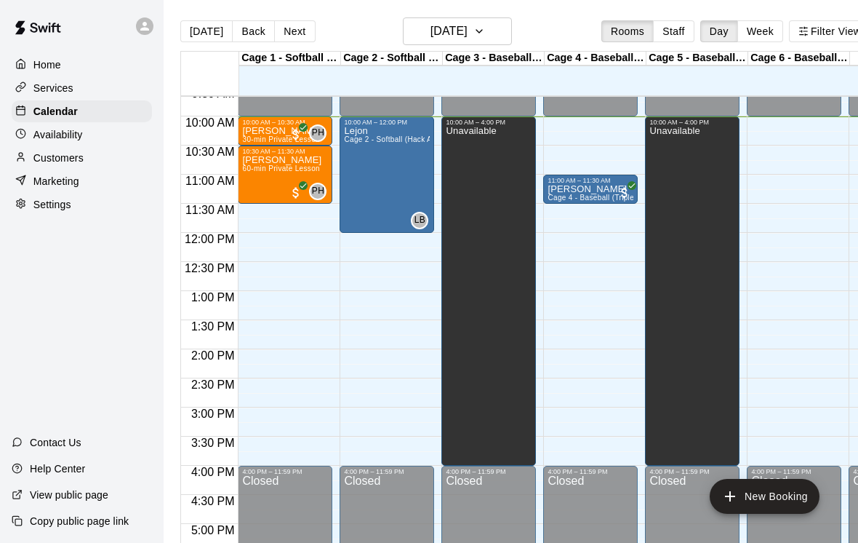
scroll to position [562, 0]
click at [602, 195] on span "Cage 4 - Baseball (Triple play)" at bounding box center [600, 197] width 105 height 8
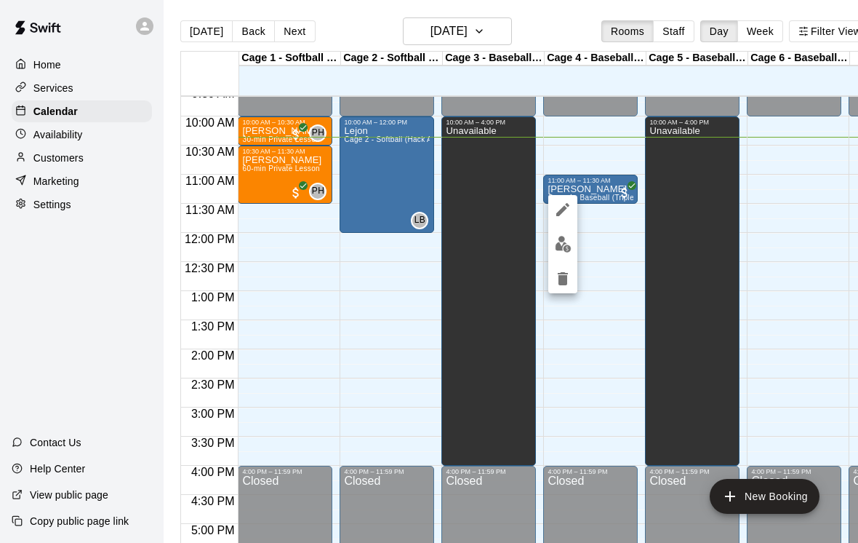
click at [563, 248] on img "edit" at bounding box center [563, 244] width 17 height 17
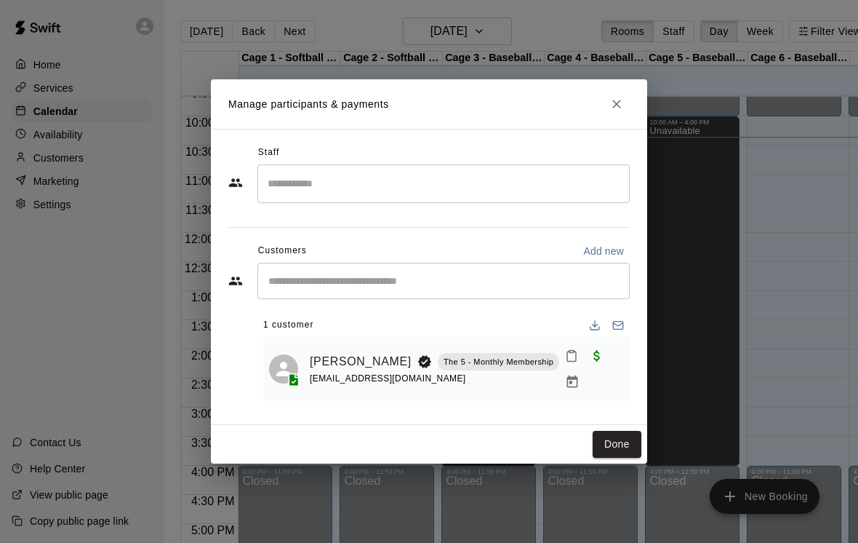
click at [619, 115] on button "Close" at bounding box center [617, 104] width 26 height 26
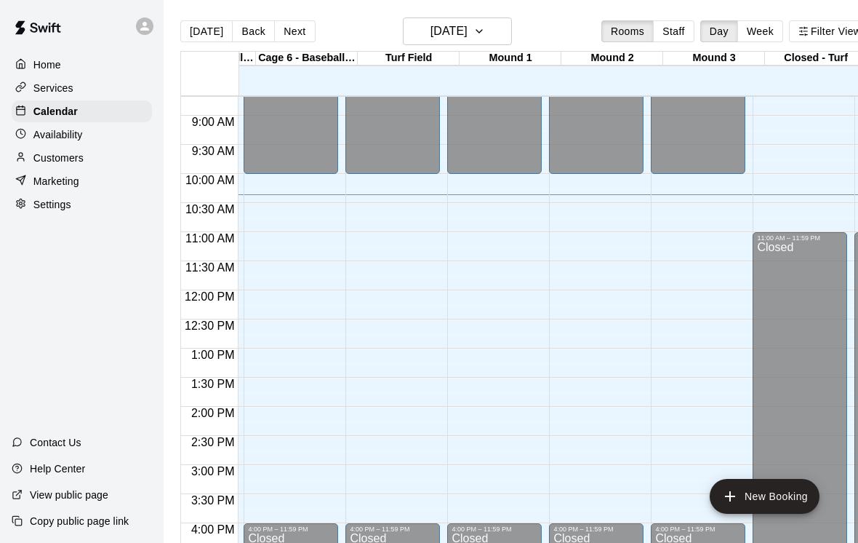
scroll to position [0, 562]
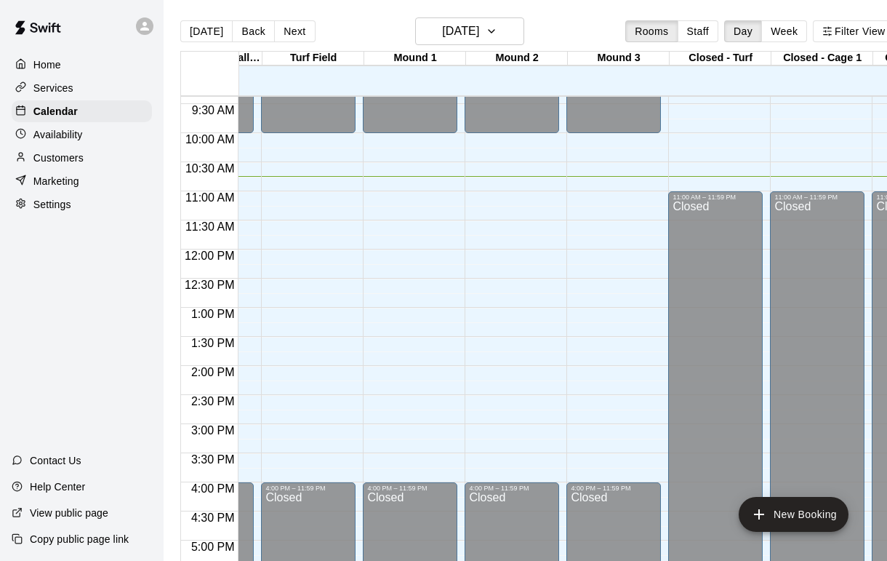
click at [103, 153] on div "Customers" at bounding box center [82, 158] width 140 height 22
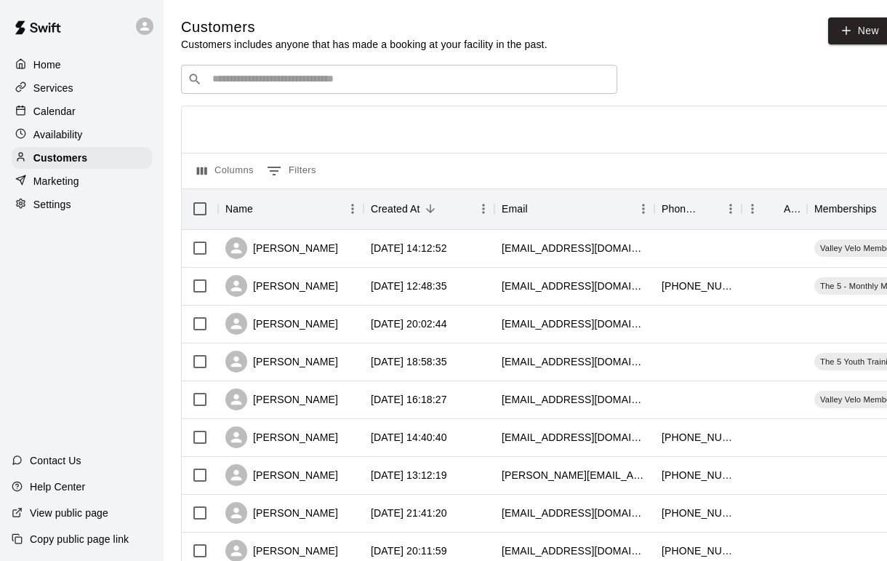
click at [479, 87] on input "Search customers by name or email" at bounding box center [409, 79] width 403 height 15
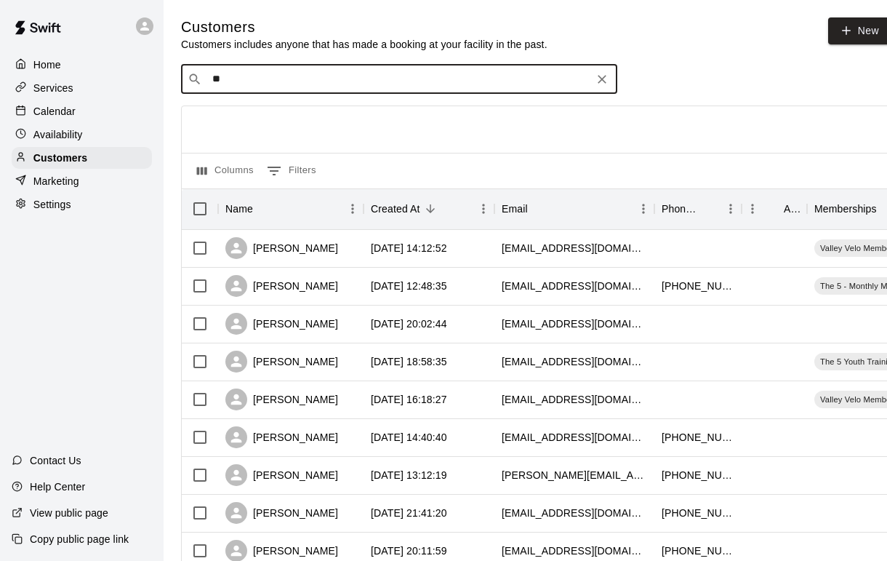
type input "*"
type input "**"
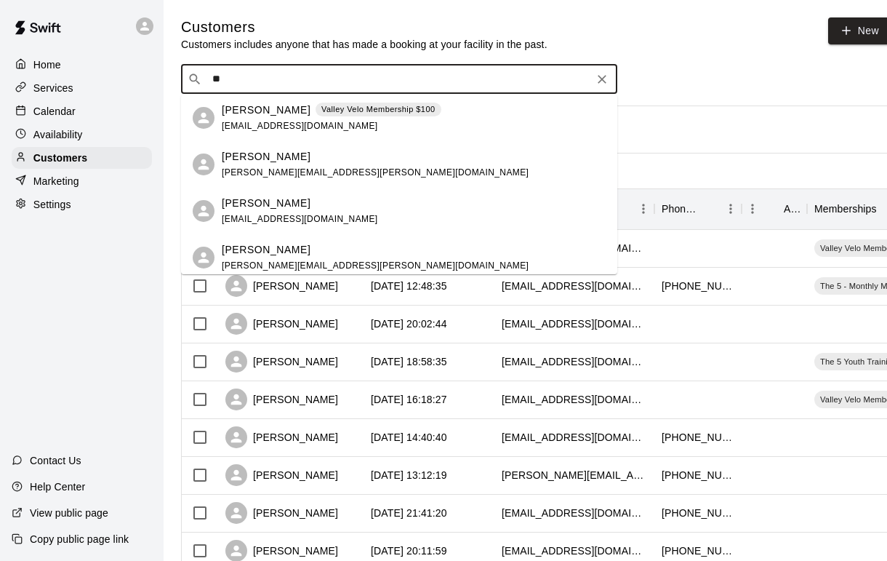
click at [346, 168] on div "[PERSON_NAME] Felder [EMAIL_ADDRESS][PERSON_NAME][DOMAIN_NAME]" at bounding box center [414, 164] width 384 height 31
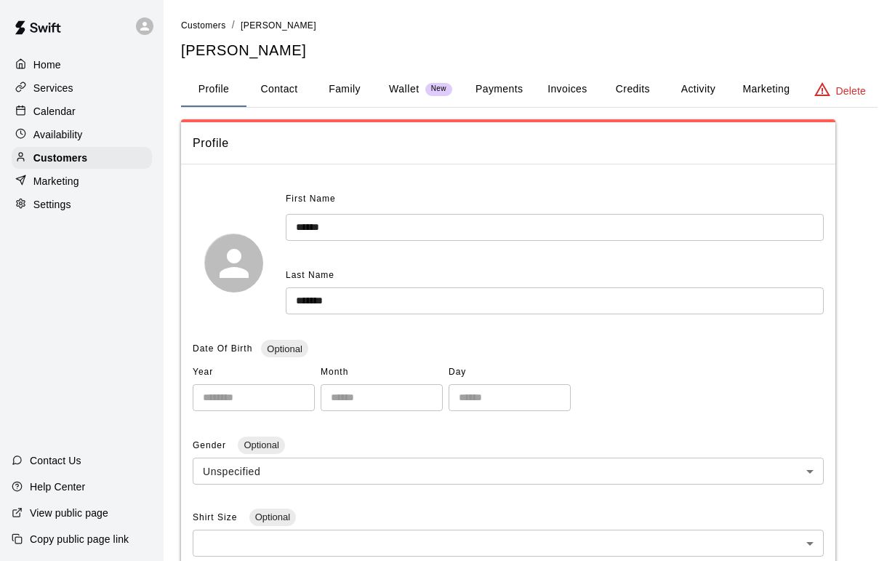
click at [418, 79] on button "Wallet New" at bounding box center [421, 89] width 87 height 35
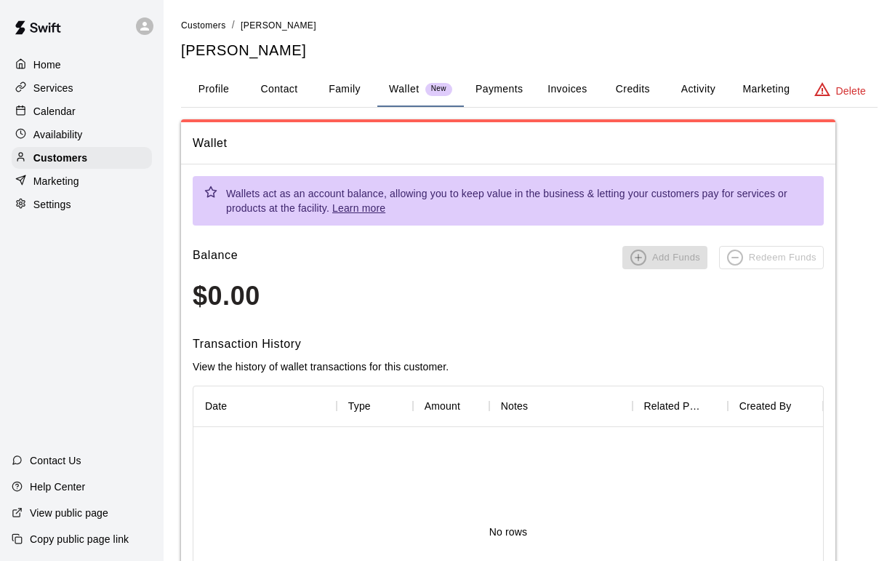
click at [514, 92] on button "Payments" at bounding box center [499, 89] width 71 height 35
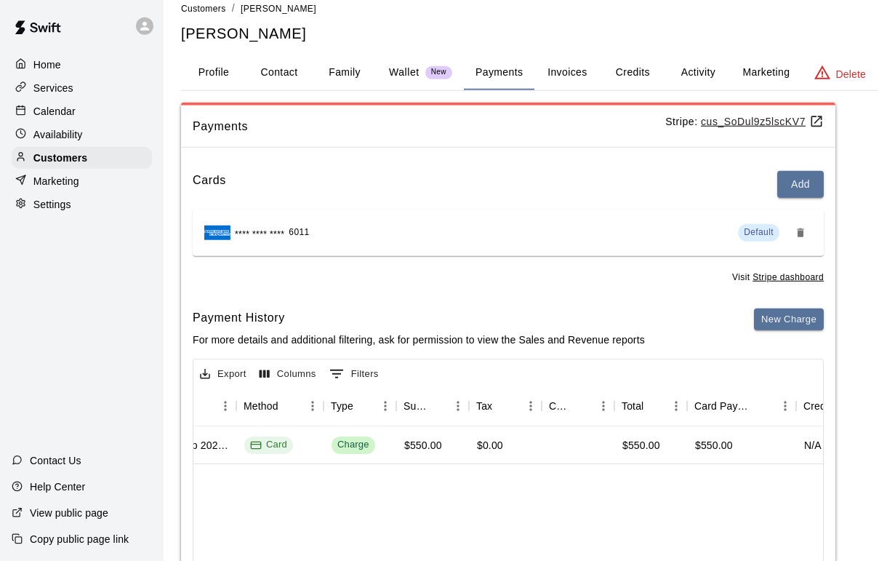
scroll to position [0, 404]
click at [70, 108] on p "Calendar" at bounding box center [54, 111] width 42 height 15
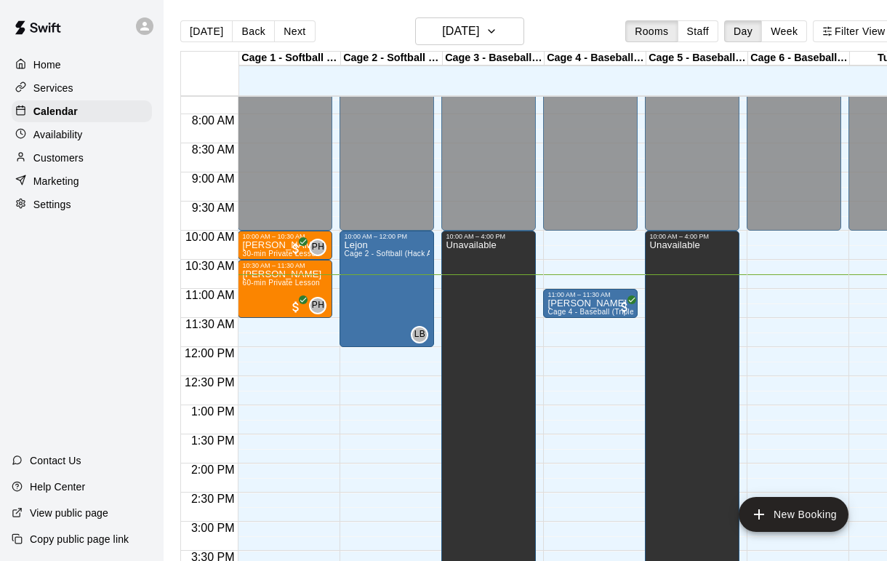
scroll to position [451, 0]
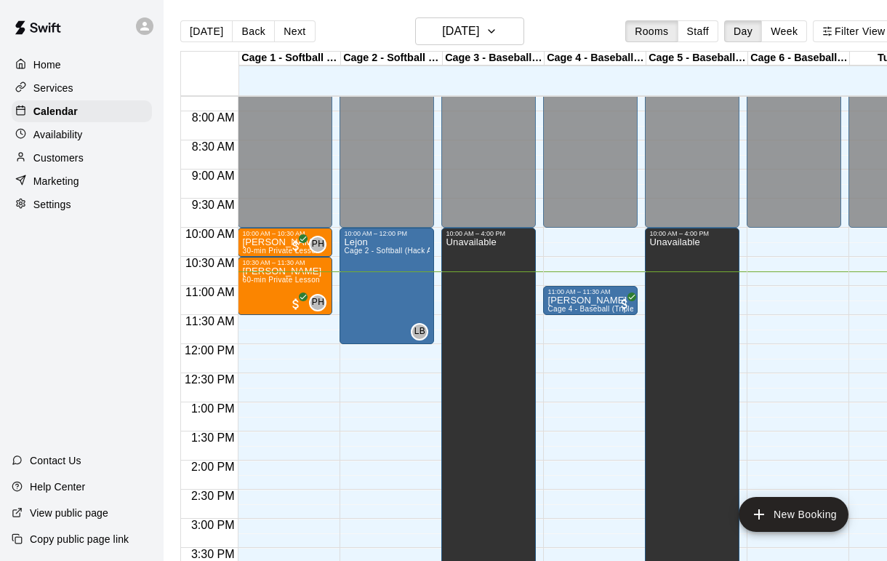
click at [62, 176] on p "Marketing" at bounding box center [56, 181] width 46 height 15
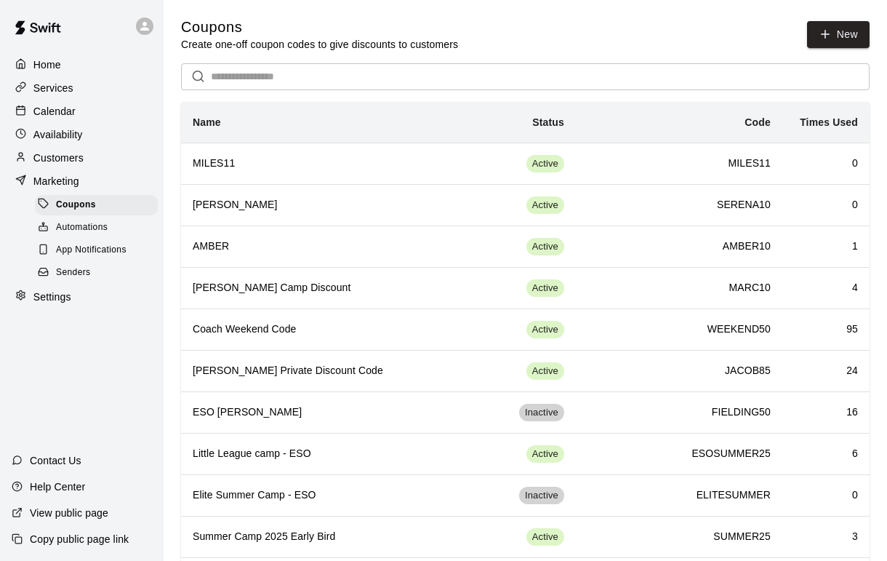
click at [87, 171] on div "Marketing" at bounding box center [82, 181] width 140 height 22
click at [43, 160] on p "Customers" at bounding box center [58, 158] width 50 height 15
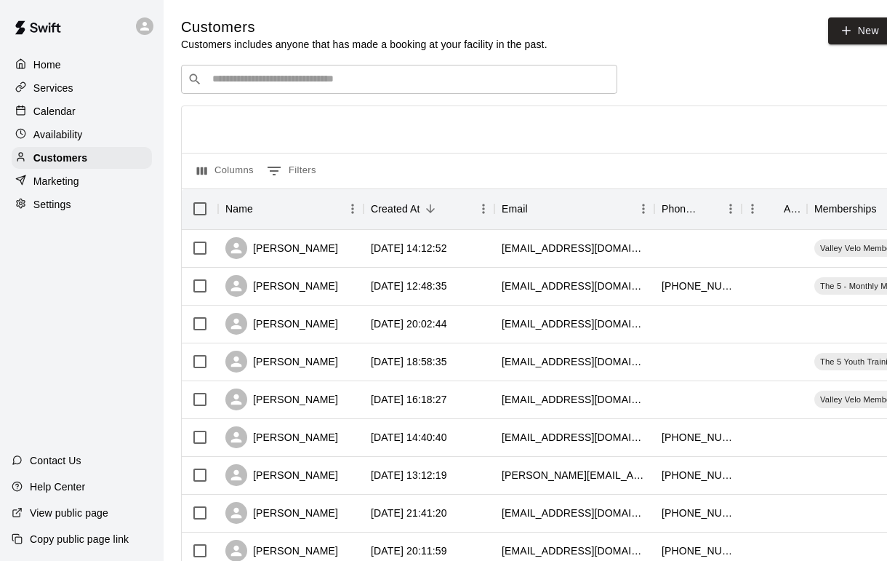
click at [45, 171] on div "Marketing" at bounding box center [82, 181] width 140 height 22
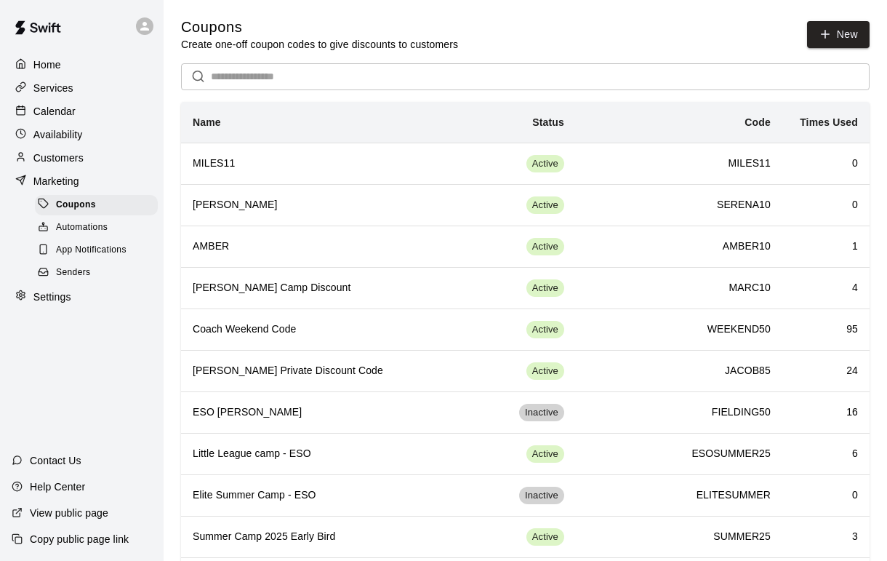
click at [52, 168] on div "Customers" at bounding box center [82, 158] width 140 height 22
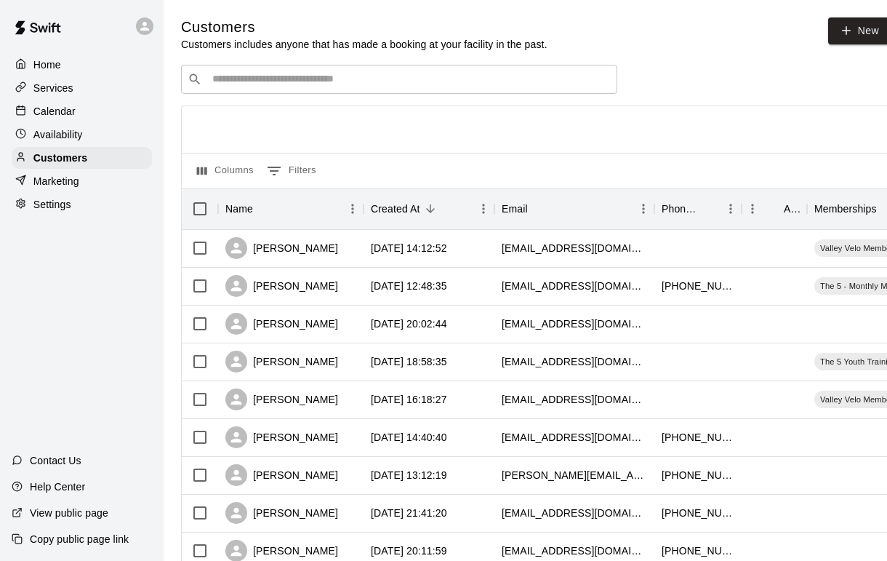
click at [69, 130] on p "Availability" at bounding box center [57, 134] width 49 height 15
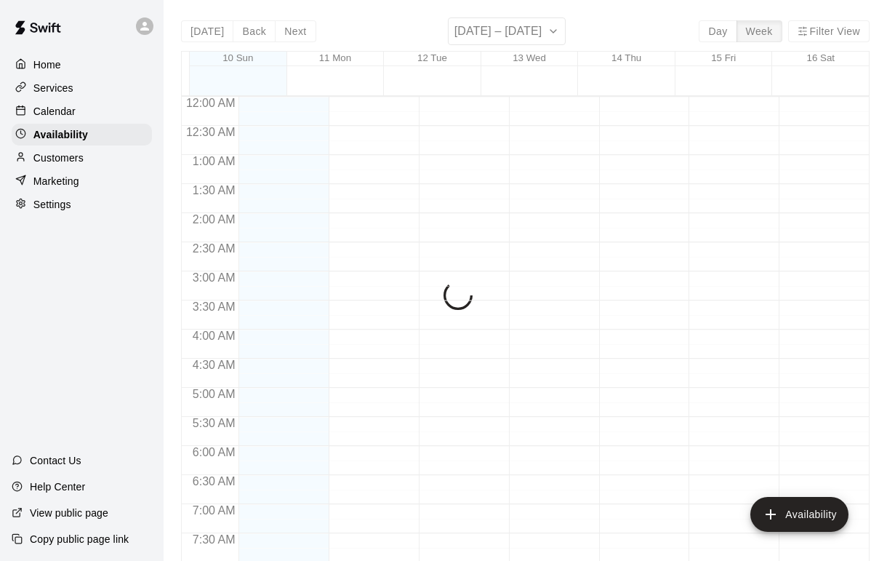
scroll to position [634, 0]
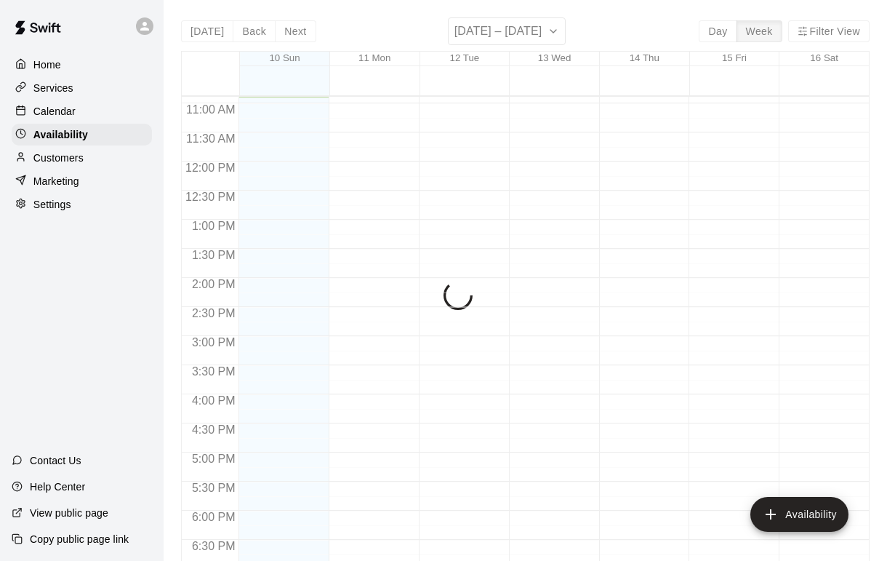
click at [89, 125] on div "Availability" at bounding box center [82, 135] width 140 height 22
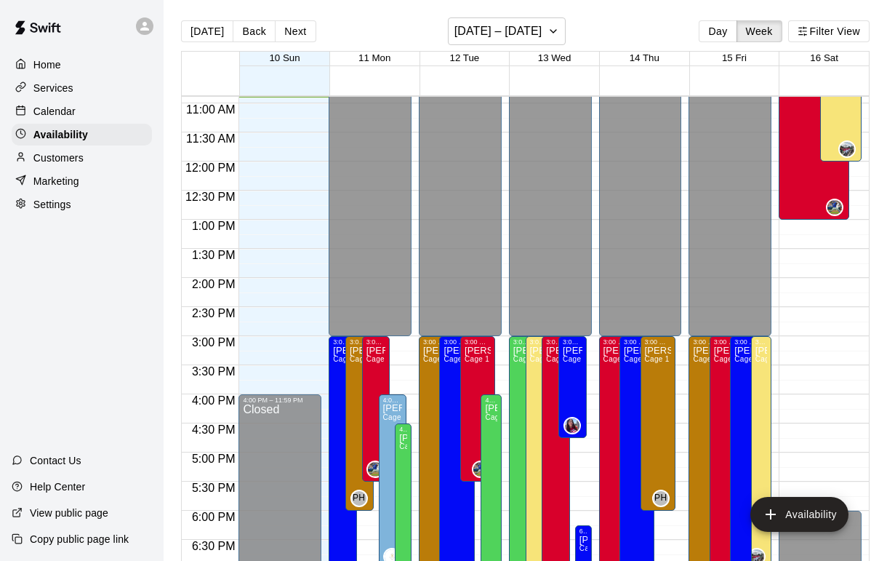
click at [44, 125] on div "Availability" at bounding box center [82, 135] width 140 height 22
click at [63, 143] on div "Availability" at bounding box center [82, 135] width 140 height 22
click at [65, 145] on div "Availability" at bounding box center [82, 135] width 140 height 22
click at [42, 125] on div "Availability" at bounding box center [82, 135] width 140 height 22
click at [90, 121] on div "Calendar" at bounding box center [82, 111] width 140 height 22
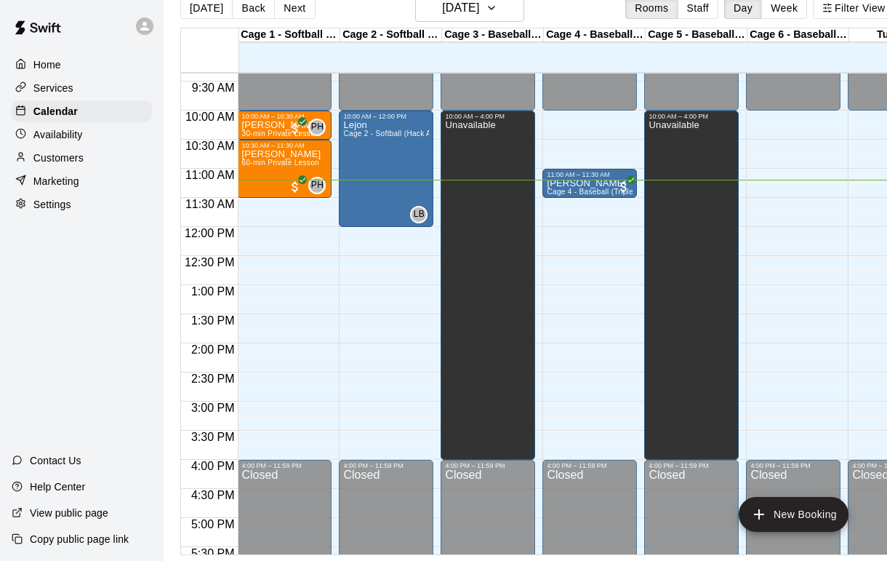
scroll to position [40, 0]
